Goal: Task Accomplishment & Management: Use online tool/utility

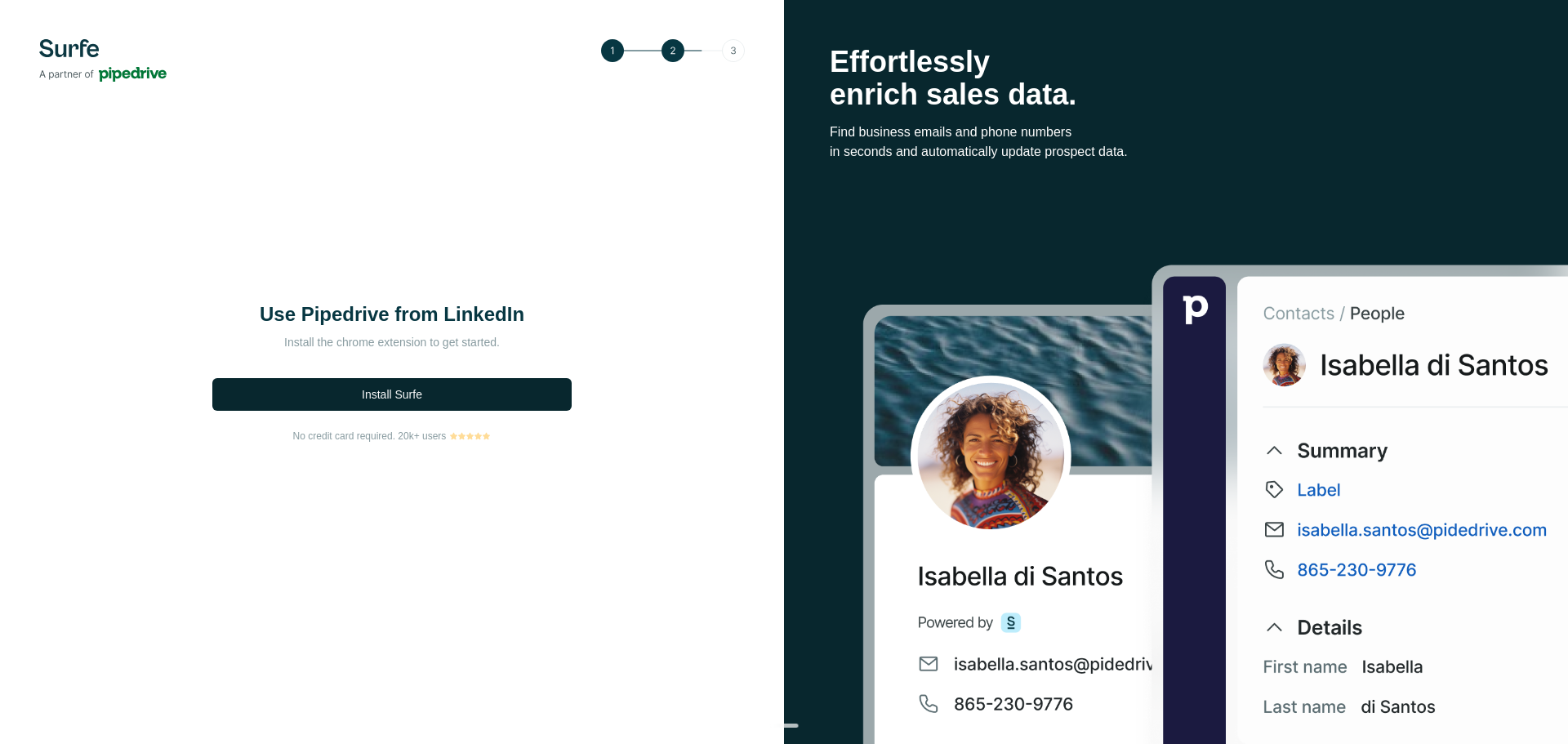
click at [384, 396] on span "Install Surfe" at bounding box center [392, 394] width 60 height 16
